Goal: Complete application form

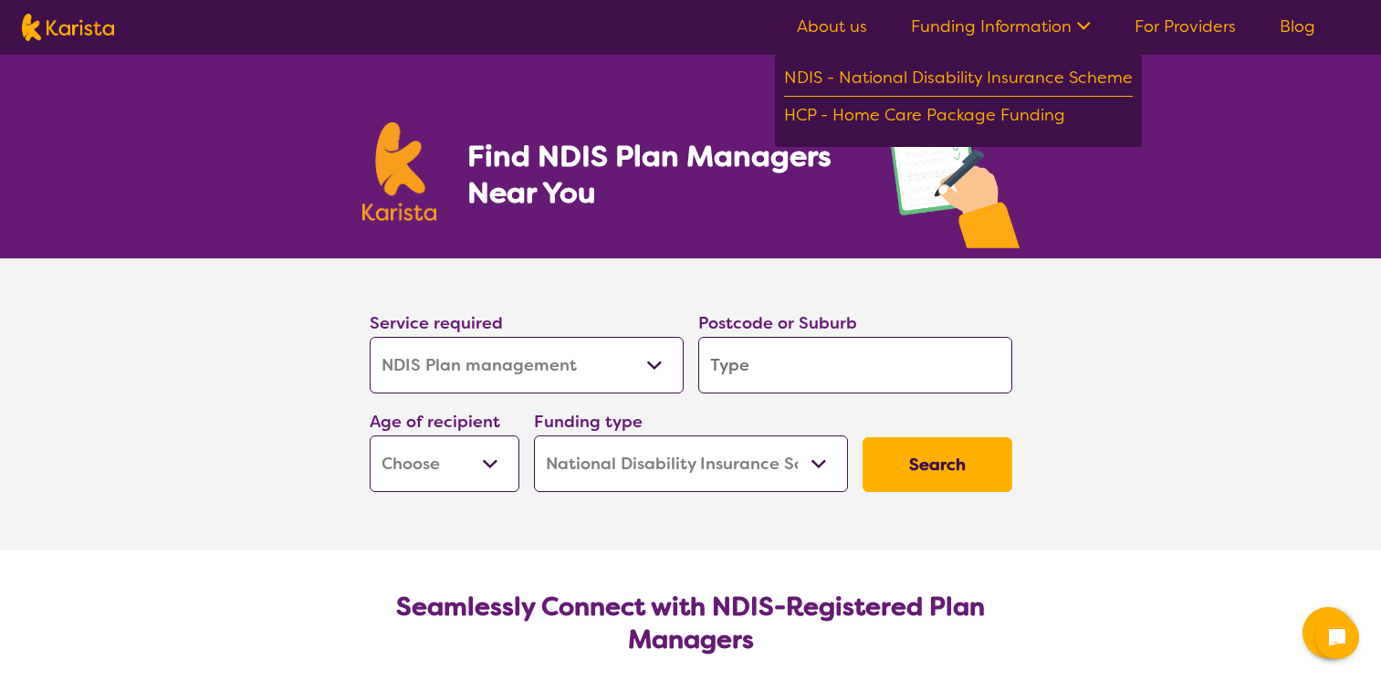
select select "NDIS Plan management"
select select "NDIS"
select select "NDIS Plan management"
select select "NDIS"
click at [1086, 23] on icon at bounding box center [1081, 24] width 19 height 19
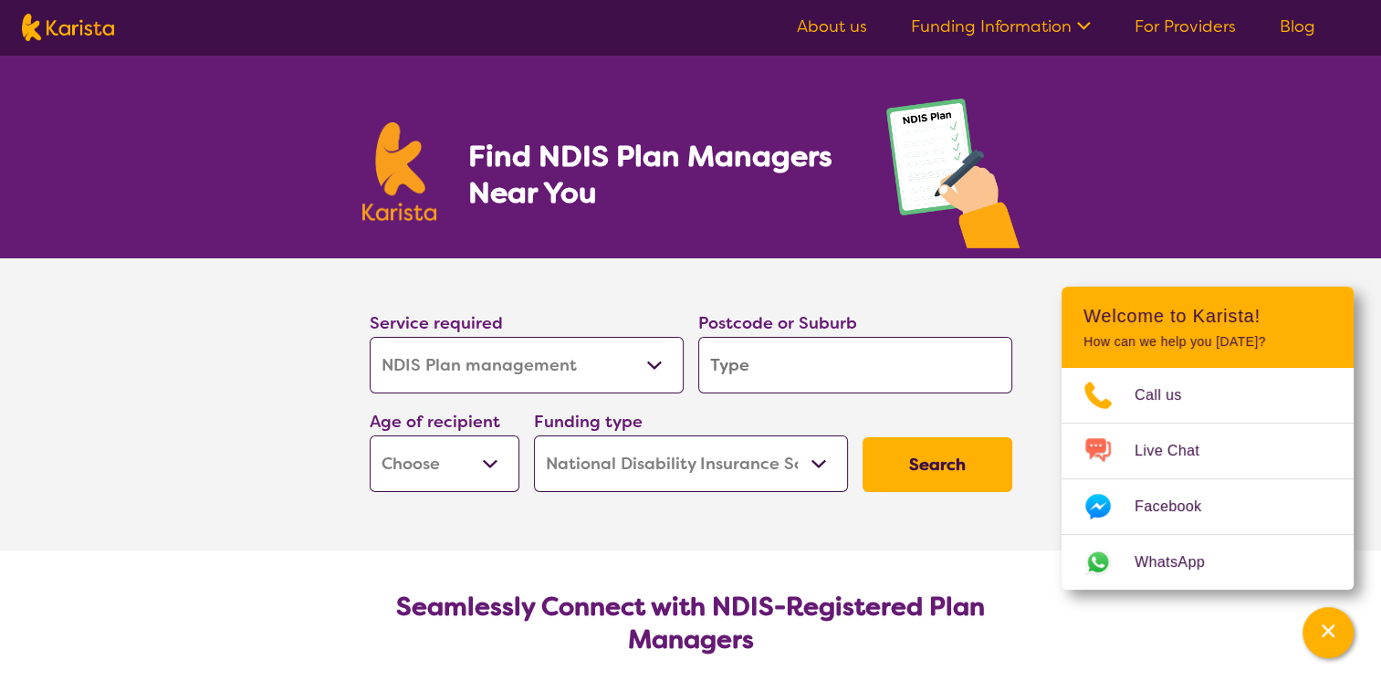
click at [654, 363] on select "Allied Health Assistant Assessment ([MEDICAL_DATA] or [MEDICAL_DATA]) Behaviour…" at bounding box center [527, 365] width 314 height 57
click at [370, 337] on select "Allied Health Assistant Assessment ([MEDICAL_DATA] or [MEDICAL_DATA]) Behaviour…" at bounding box center [527, 365] width 314 height 57
click at [489, 462] on select "Early Childhood - 0 to 9 Child - 10 to 11 Adolescent - 12 to 17 Adult - 18 to 6…" at bounding box center [445, 463] width 150 height 57
click at [818, 462] on select "Home Care Package (HCP) National Disability Insurance Scheme (NDIS) I don't know" at bounding box center [691, 463] width 314 height 57
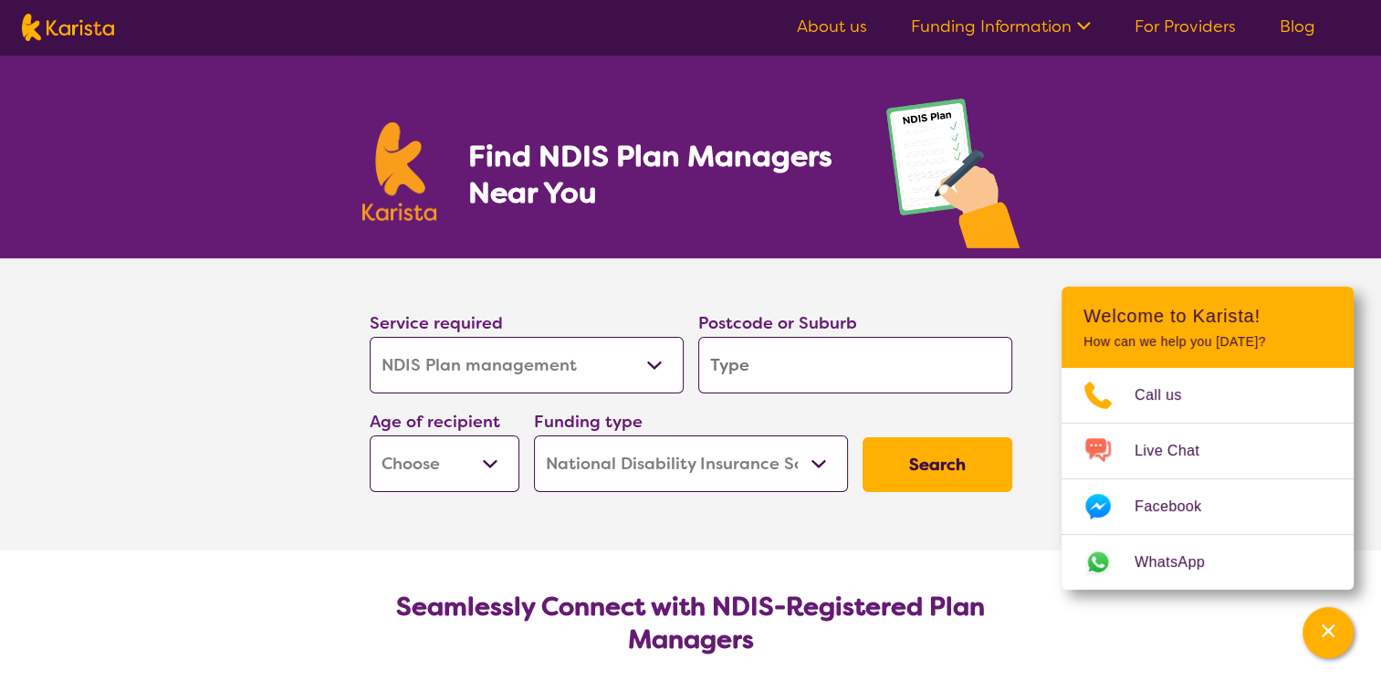
click at [818, 462] on select "Home Care Package (HCP) National Disability Insurance Scheme (NDIS) I don't know" at bounding box center [691, 463] width 314 height 57
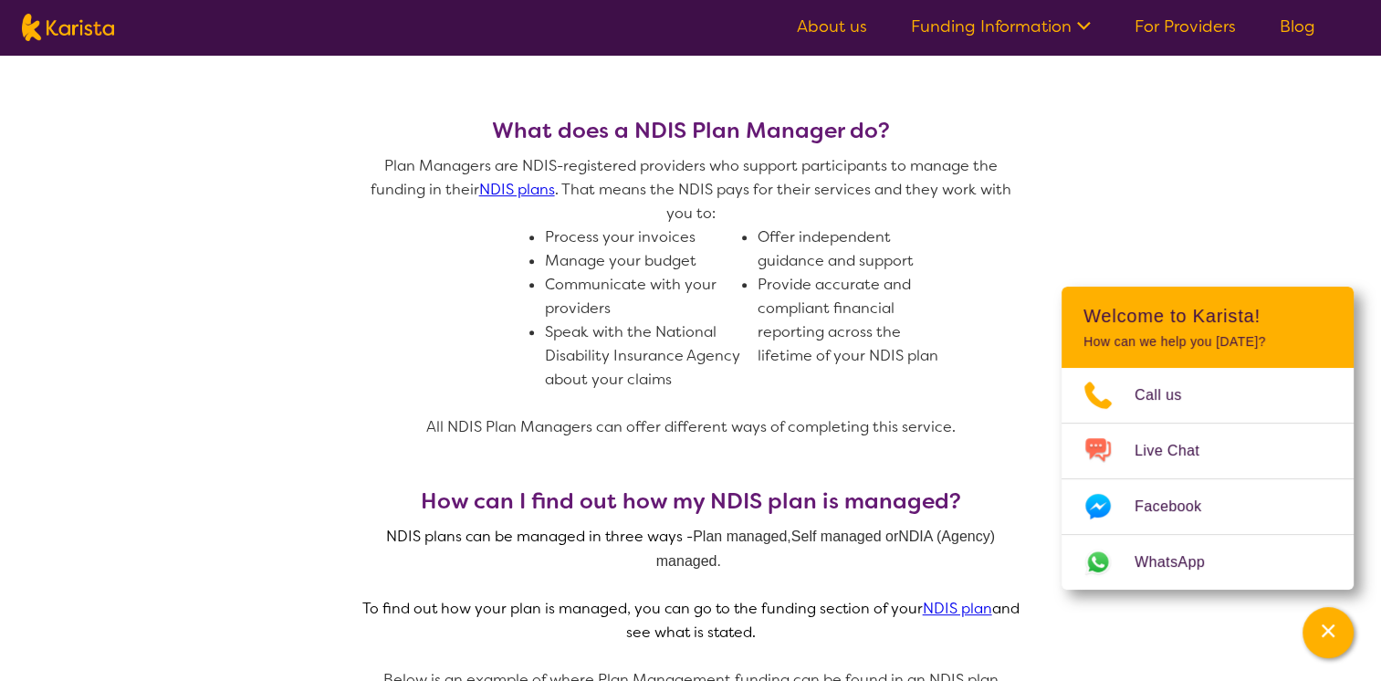
scroll to position [736, 0]
